Goal: Task Accomplishment & Management: Use online tool/utility

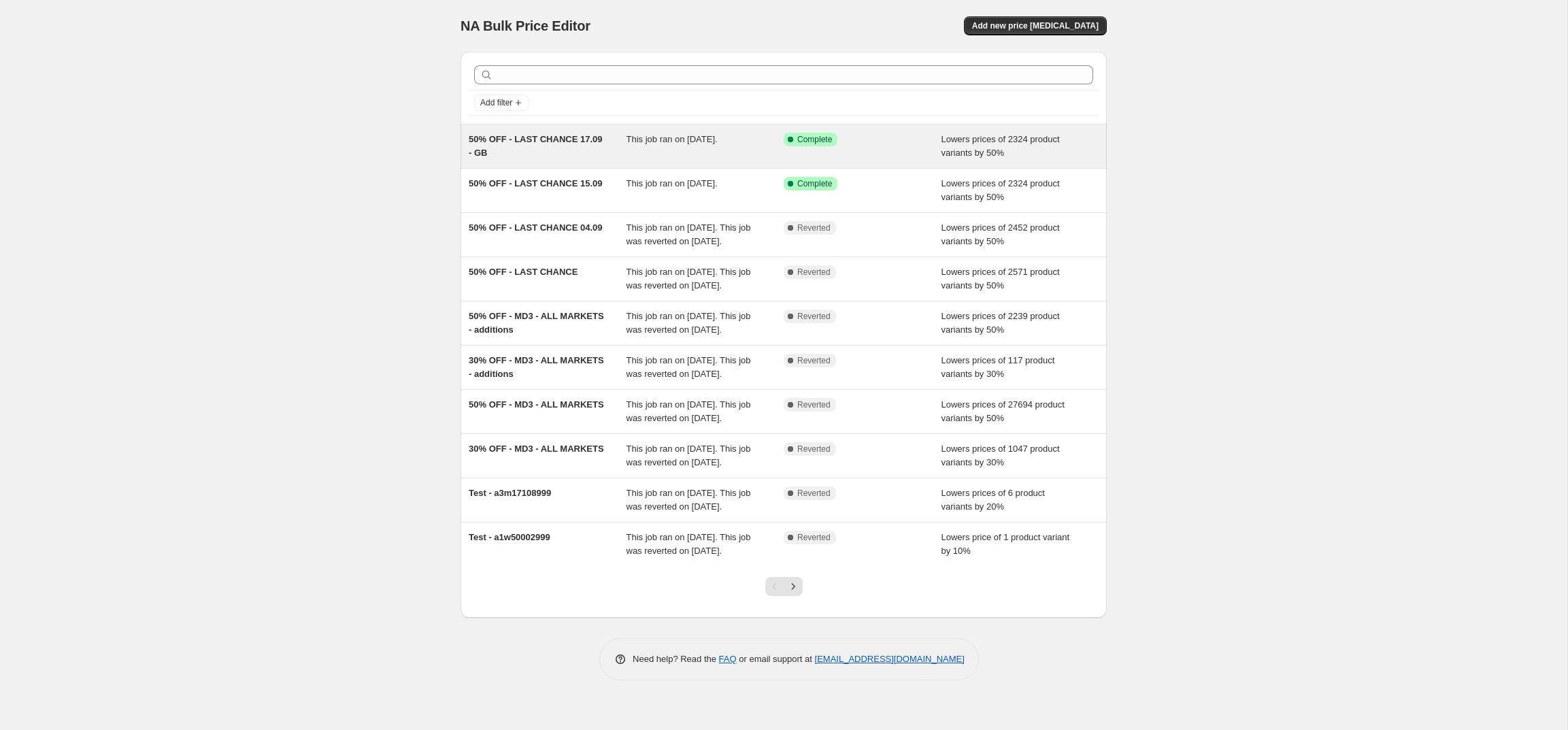
click at [512, 141] on span "50% OFF - LAST CHANCE 17.09 - GB" at bounding box center [535, 146] width 134 height 24
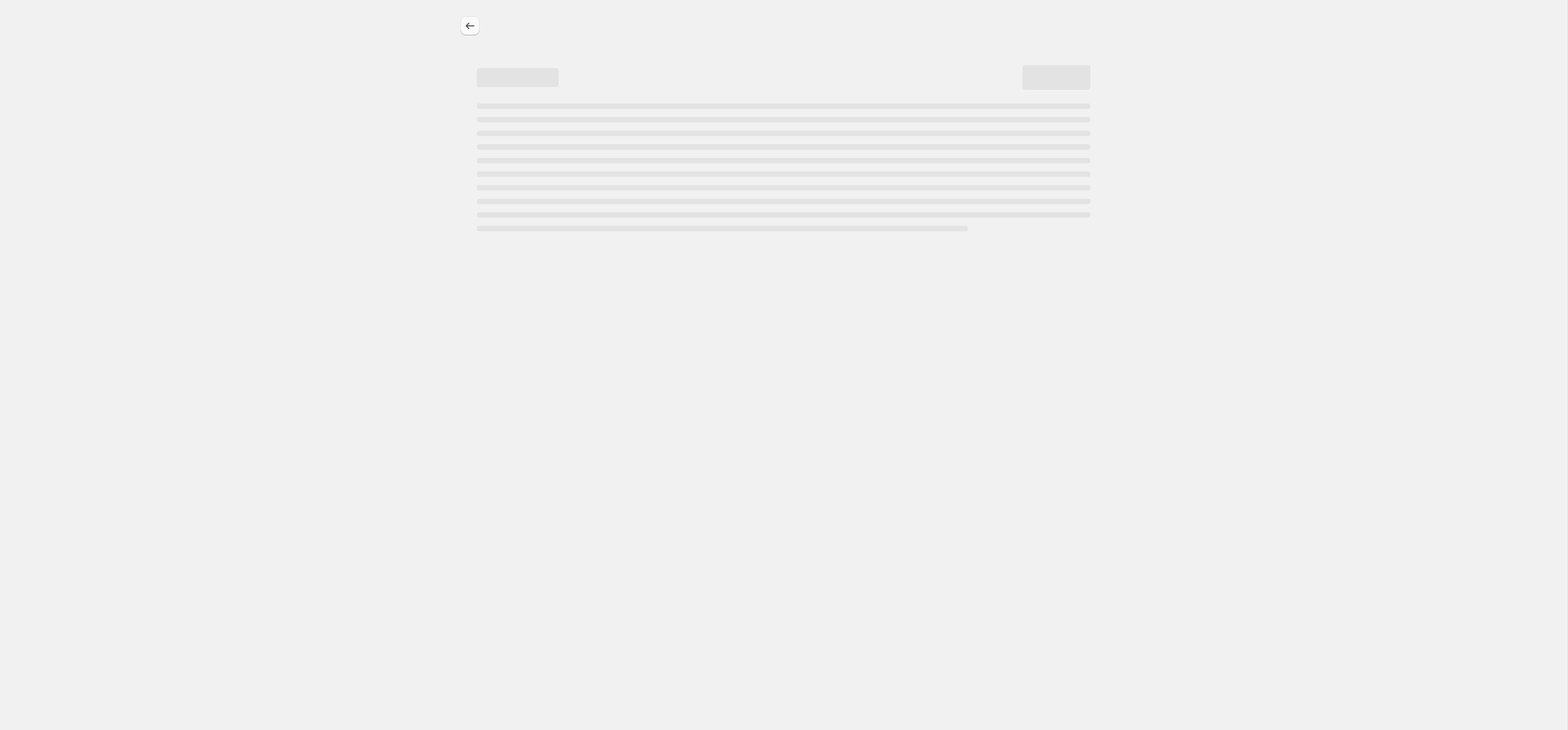
select select "percentage"
select select "collection"
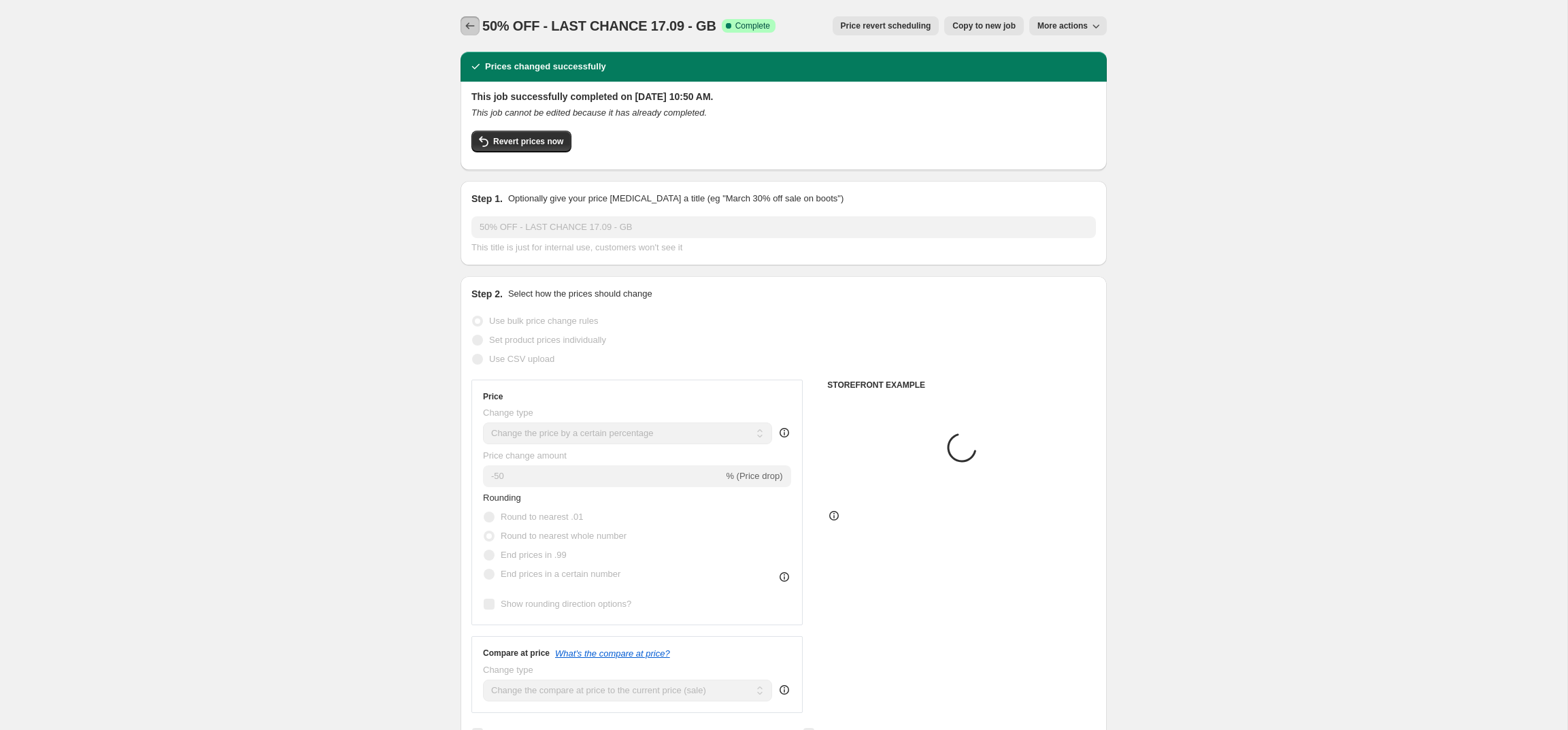
click at [466, 28] on icon "Price change jobs" at bounding box center [470, 25] width 14 height 14
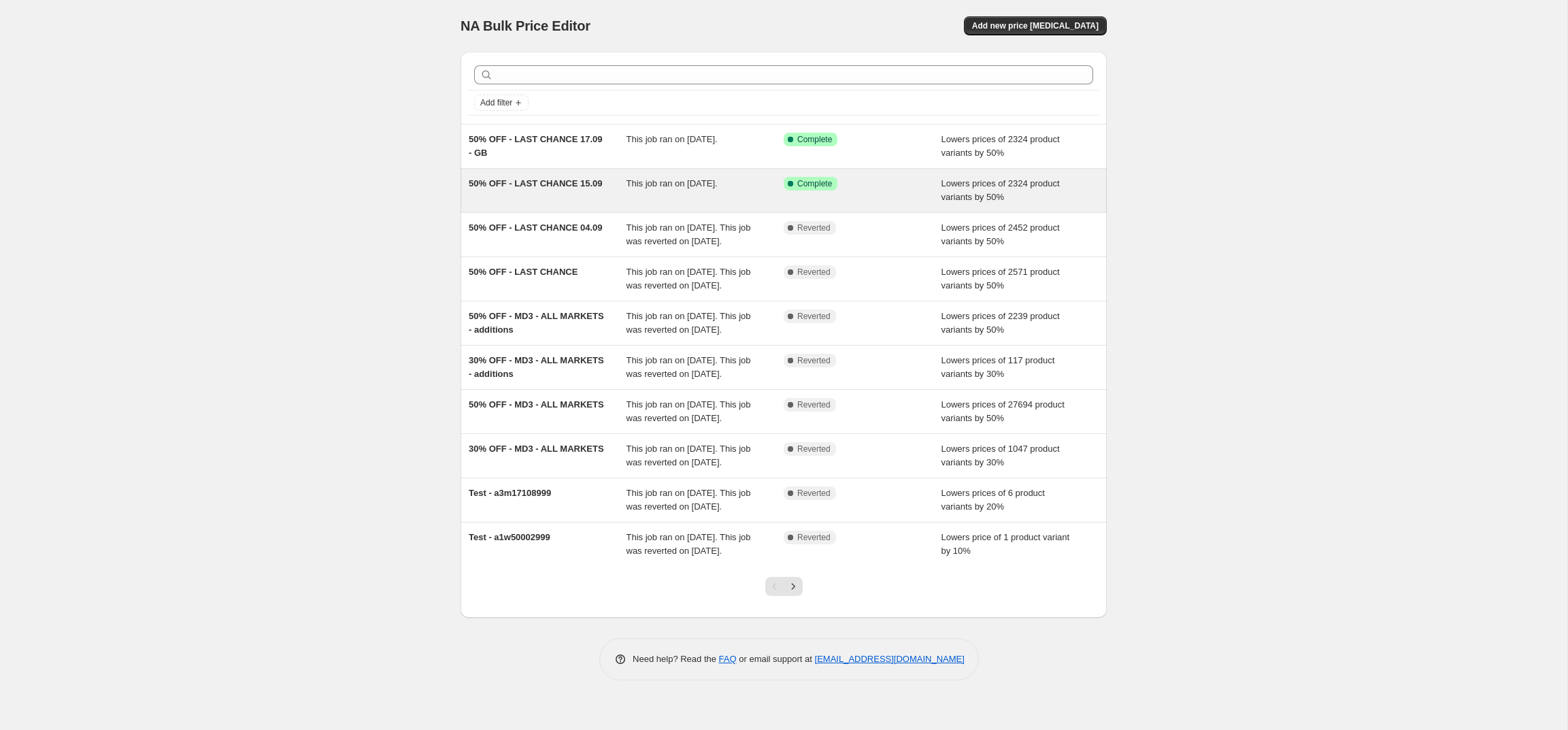
click at [519, 190] on div "50% OFF - LAST CHANCE 15.09" at bounding box center [547, 189] width 158 height 27
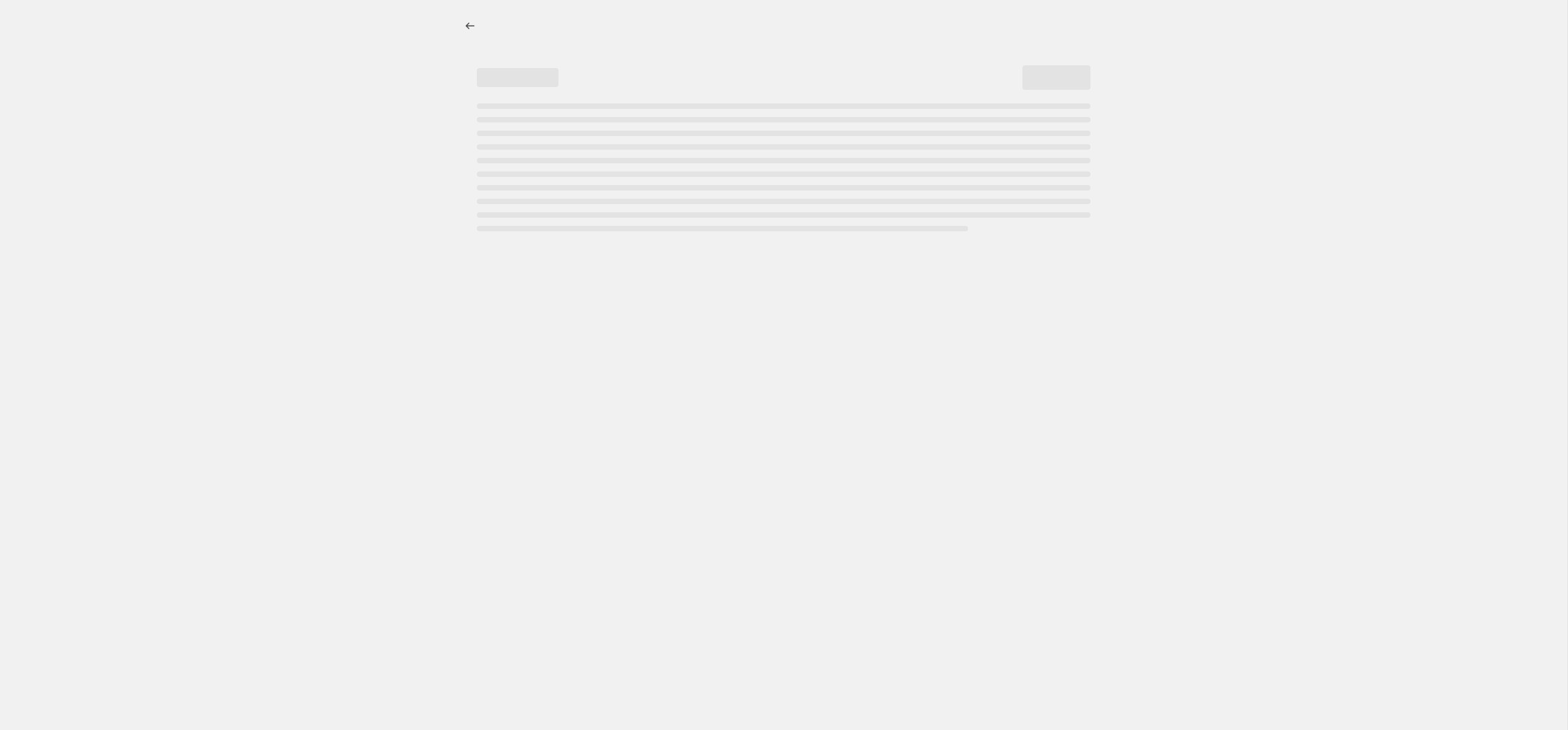
select select "percentage"
select select "collection"
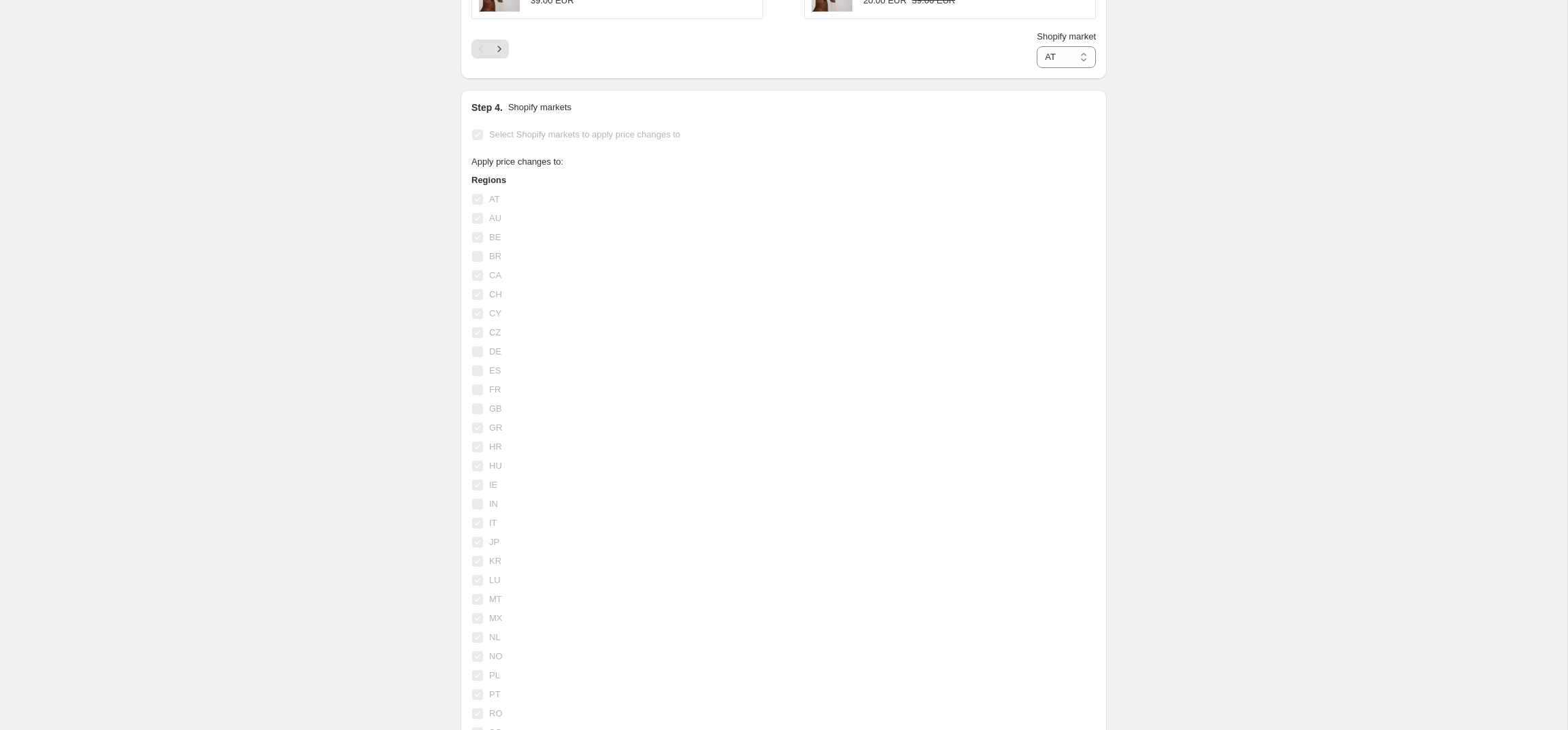
scroll to position [1375, 0]
